Goal: Task Accomplishment & Management: Manage account settings

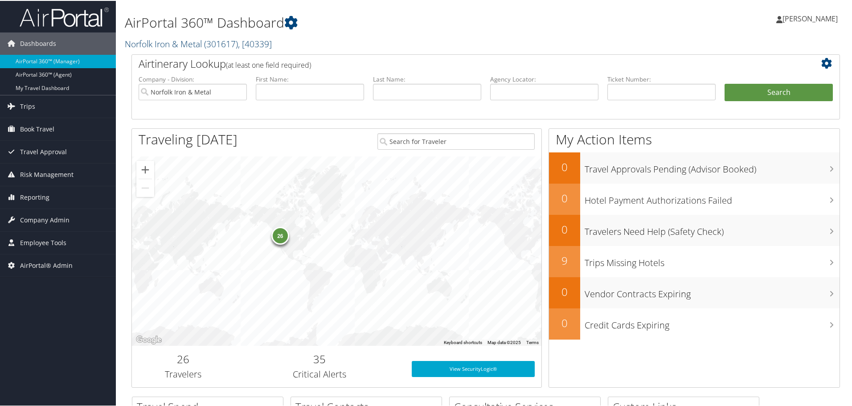
click at [151, 41] on link "Norfolk Iron & Metal ( 301617 ) , [ 40339 ]" at bounding box center [198, 43] width 147 height 12
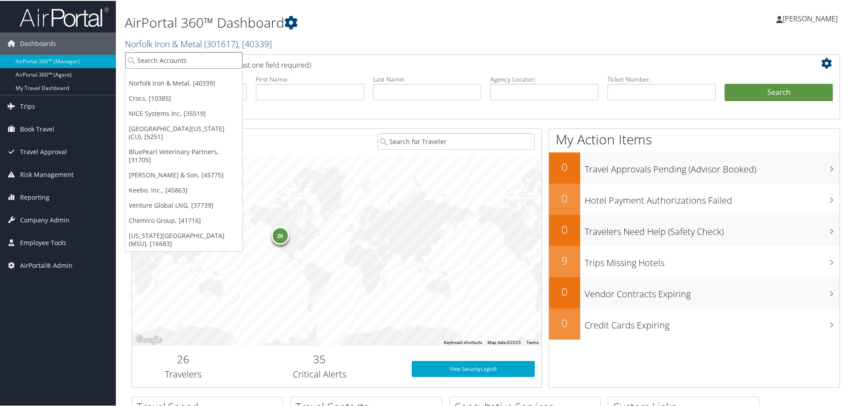
click at [193, 61] on input "search" at bounding box center [183, 59] width 117 height 16
type input "domo"
click at [144, 75] on div "Domo, Inc. (7411), [5711]" at bounding box center [183, 76] width 127 height 8
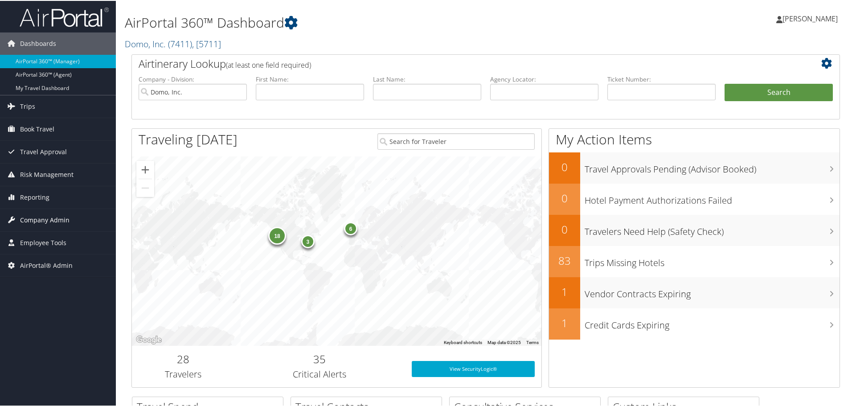
click at [46, 222] on span "Company Admin" at bounding box center [44, 219] width 49 height 22
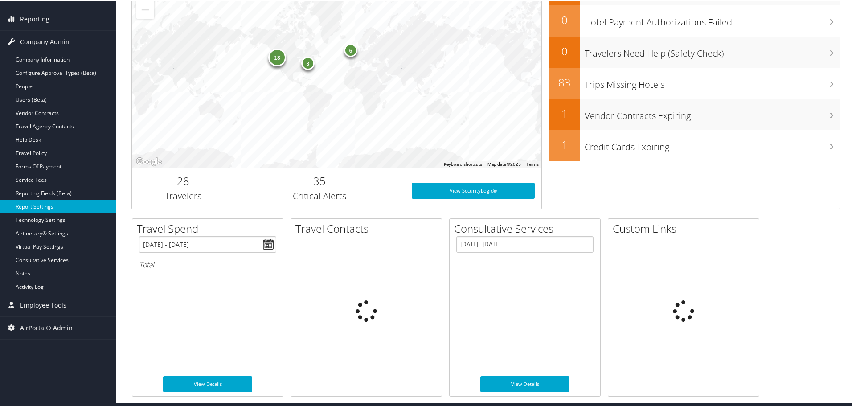
scroll to position [176, 0]
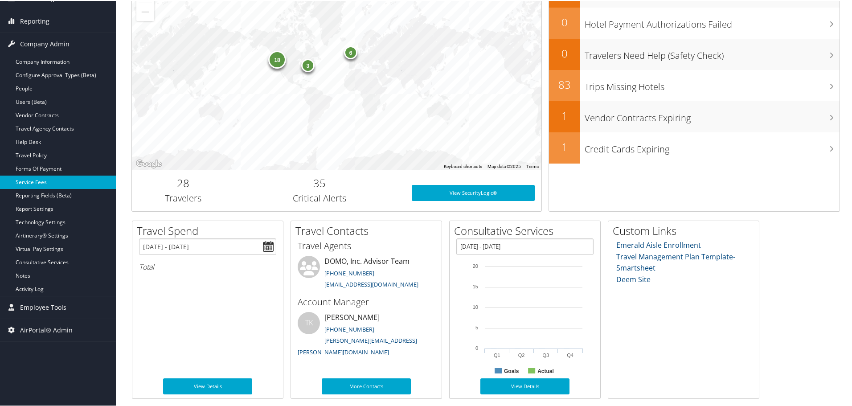
click at [43, 182] on link "Service Fees" at bounding box center [58, 181] width 116 height 13
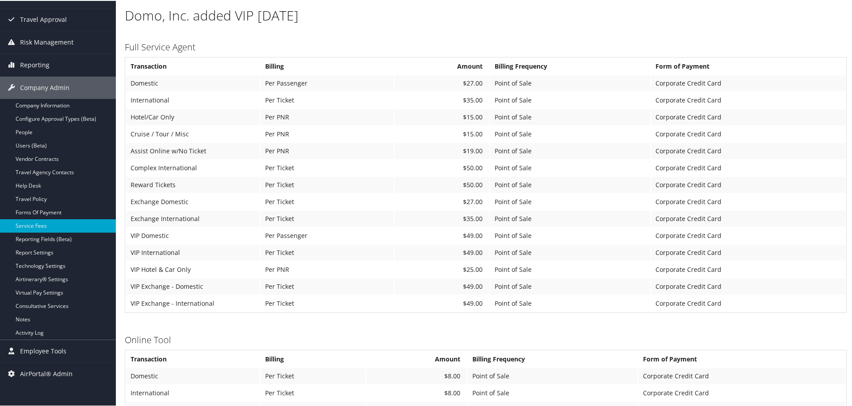
scroll to position [178, 0]
